Goal: Task Accomplishment & Management: Use online tool/utility

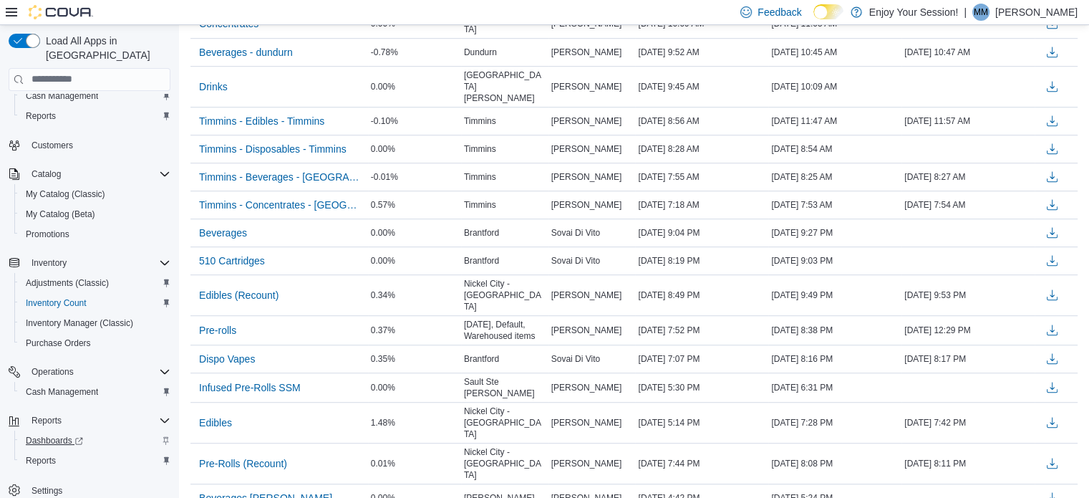
scroll to position [923, 0]
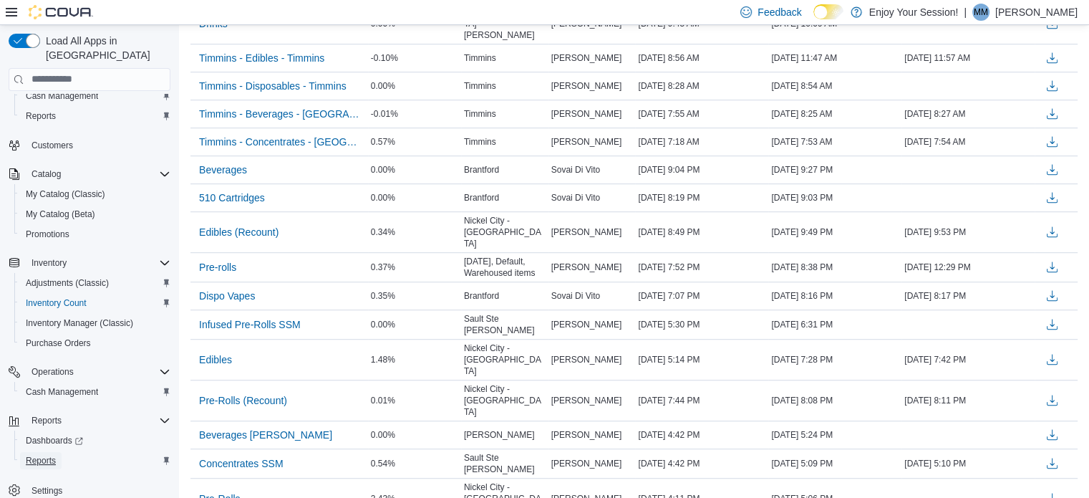
click at [51, 455] on span "Reports" at bounding box center [41, 460] width 30 height 11
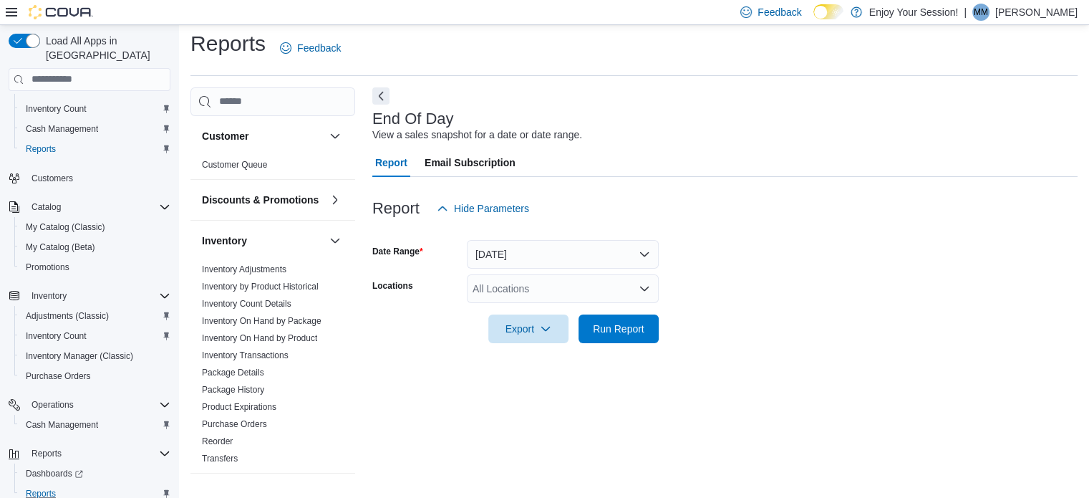
scroll to position [9, 0]
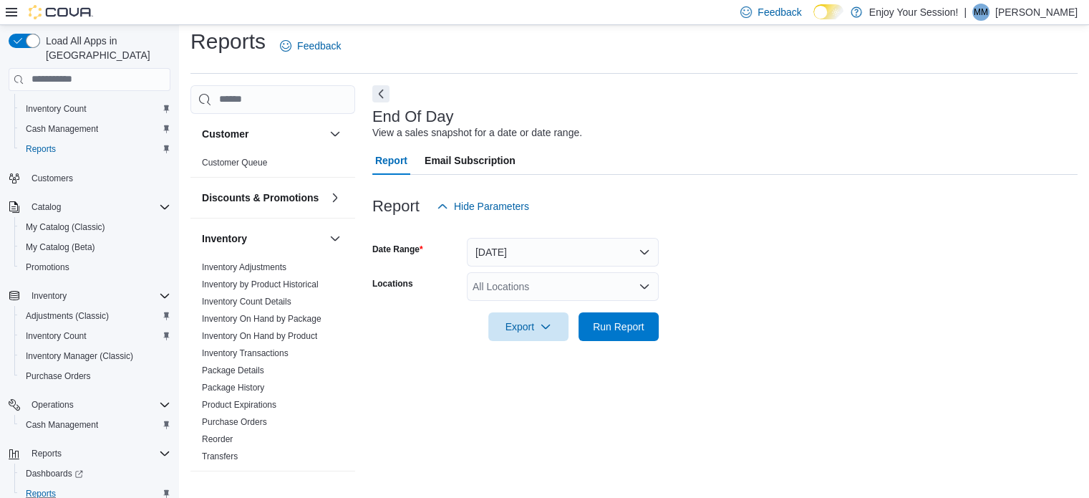
click at [490, 289] on div "All Locations" at bounding box center [563, 286] width 192 height 29
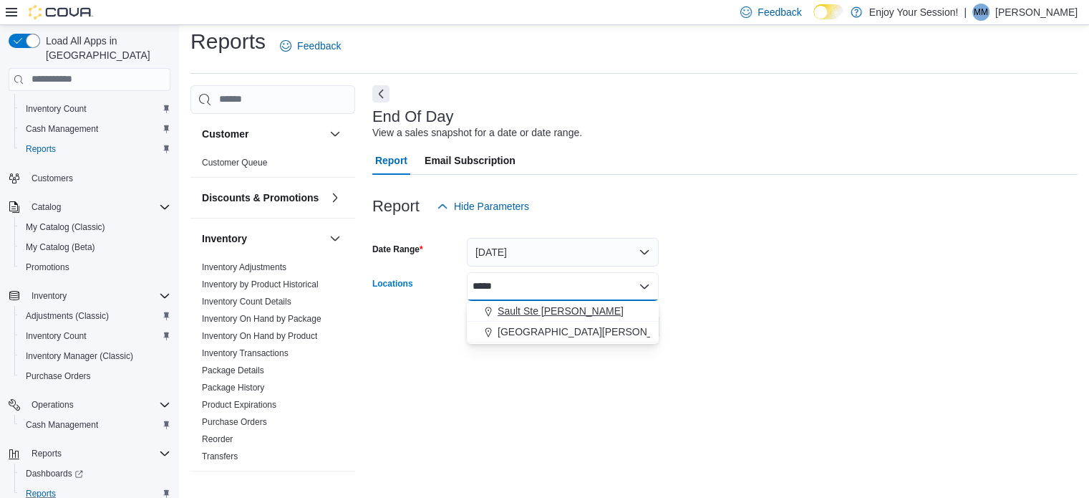
type input "*****"
click at [501, 304] on span "Sault Ste [PERSON_NAME]" at bounding box center [561, 311] width 126 height 14
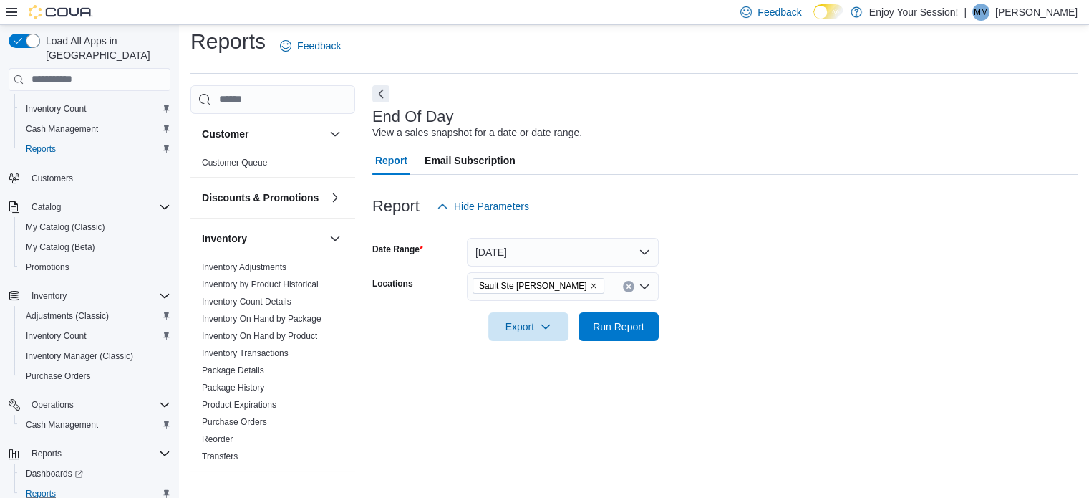
click at [745, 333] on form "Date Range Today Locations Sault Ste Marie Export Run Report" at bounding box center [725, 281] width 706 height 120
click at [641, 314] on span "Run Report" at bounding box center [618, 326] width 63 height 29
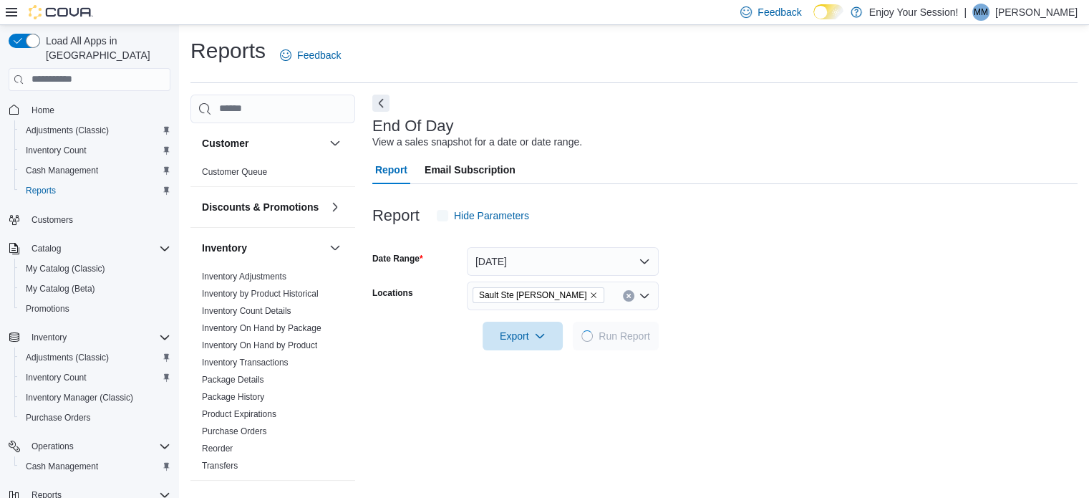
scroll to position [9, 0]
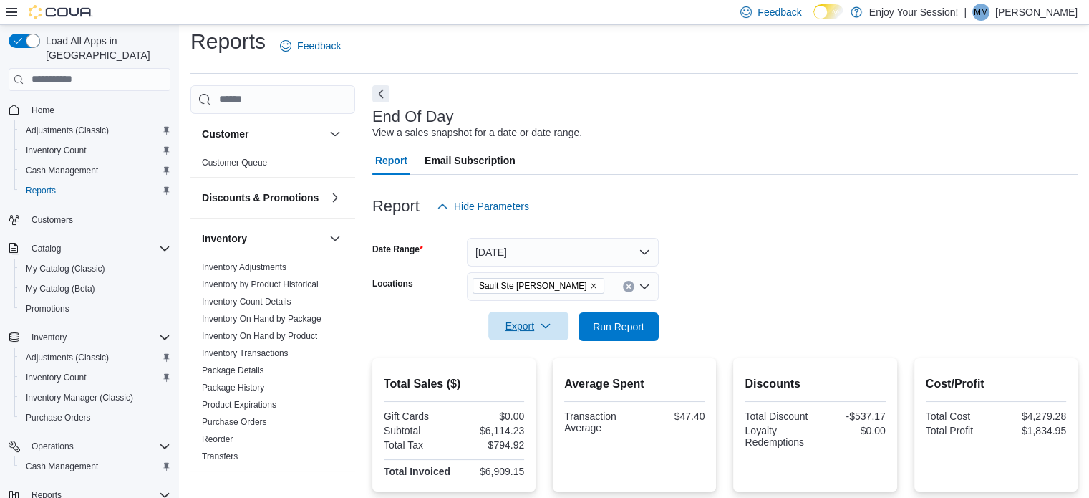
click at [562, 338] on button "Export" at bounding box center [528, 326] width 80 height 29
click at [542, 382] on span "Export to Pdf" at bounding box center [531, 383] width 64 height 11
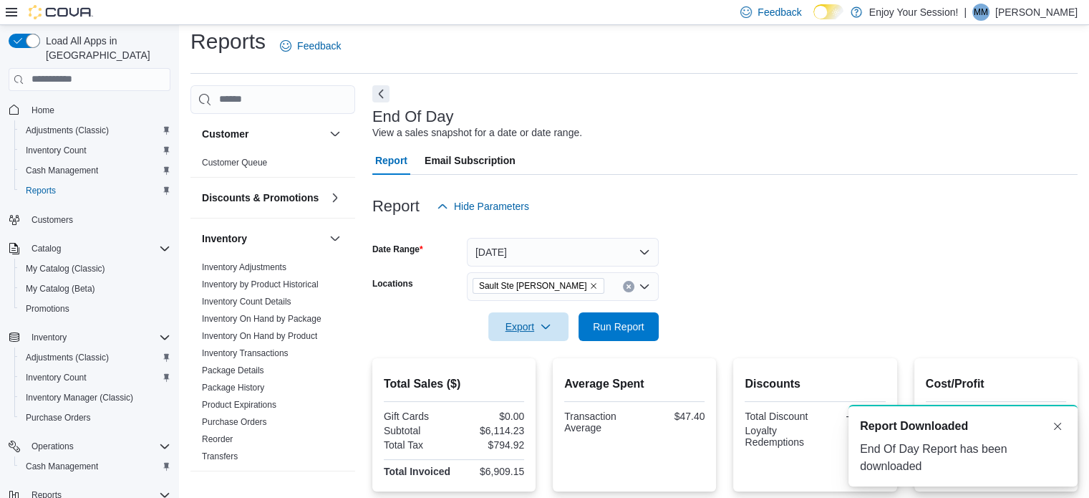
scroll to position [0, 0]
